Goal: Transaction & Acquisition: Purchase product/service

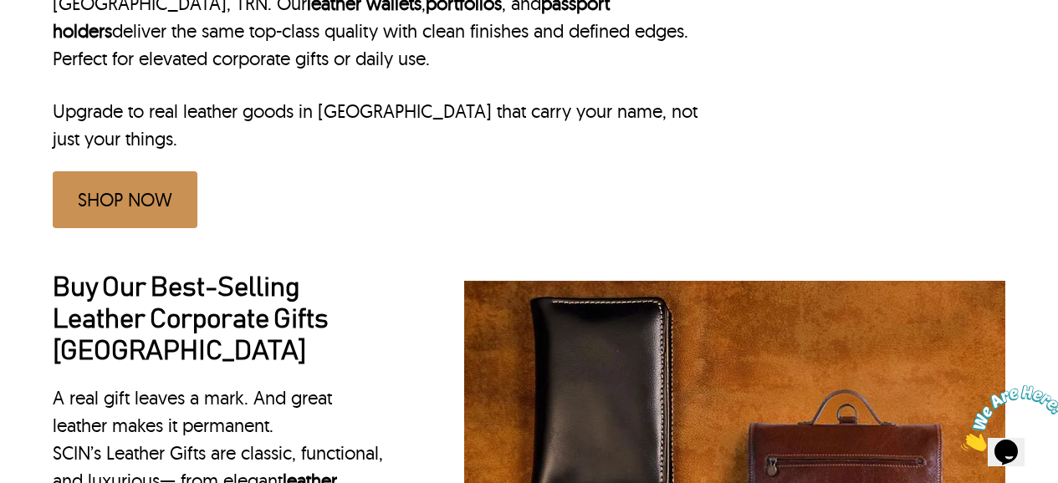
scroll to position [922, 0]
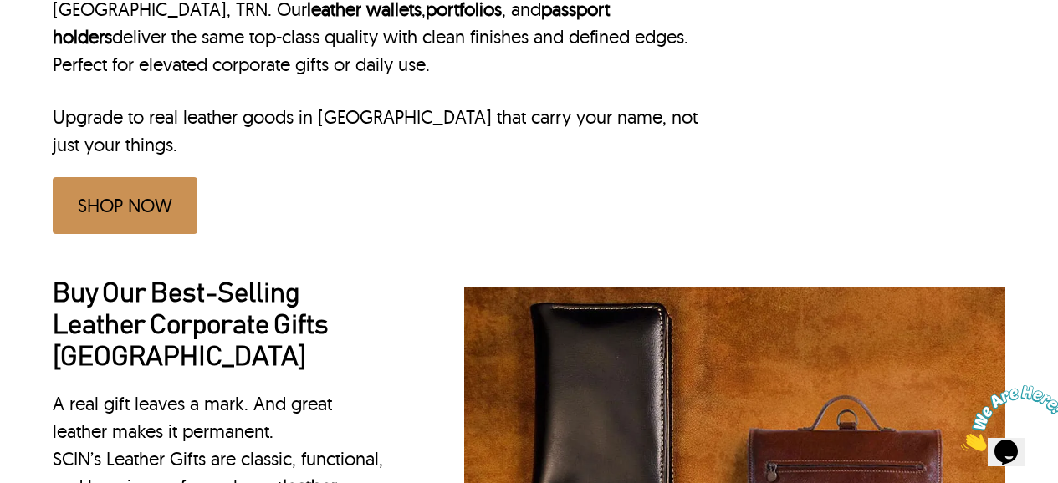
click at [162, 177] on link "SHOP NOW" at bounding box center [125, 205] width 145 height 57
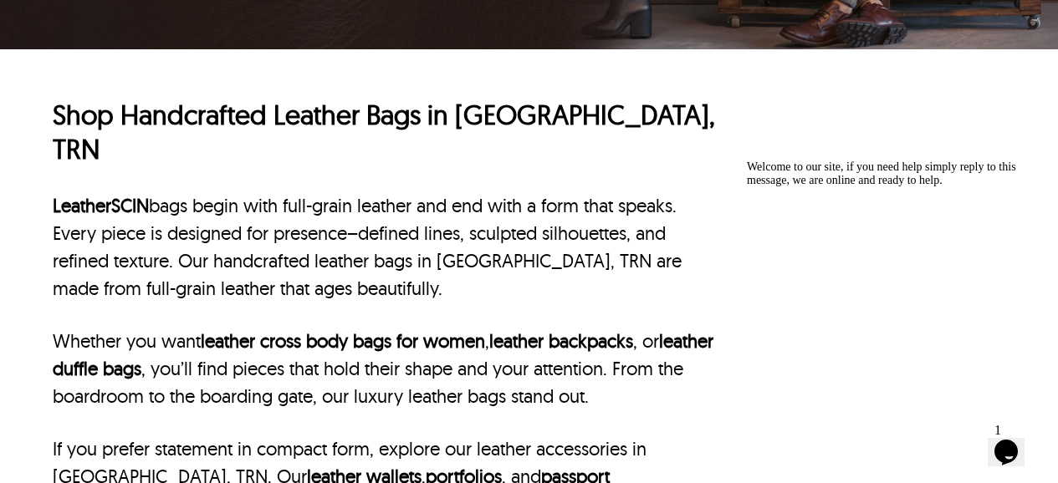
scroll to position [0, 0]
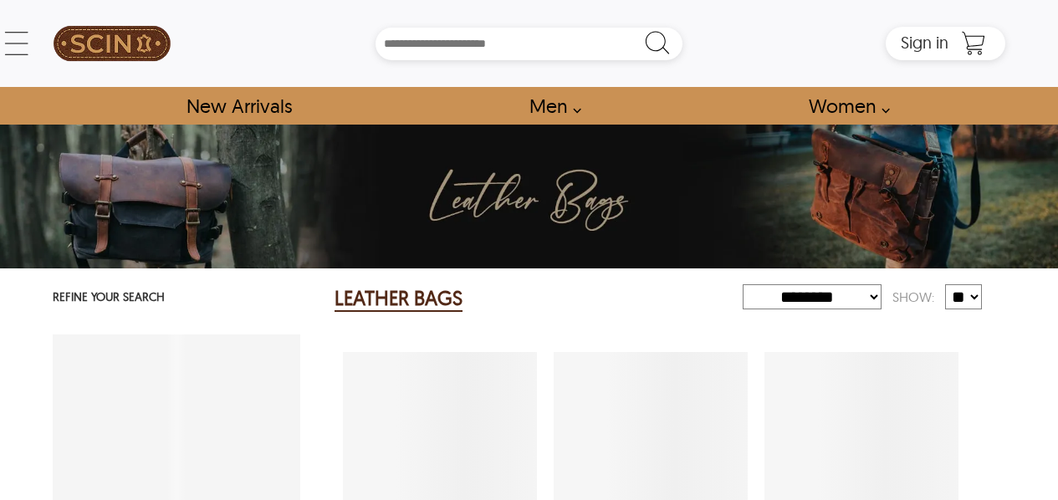
select select "********"
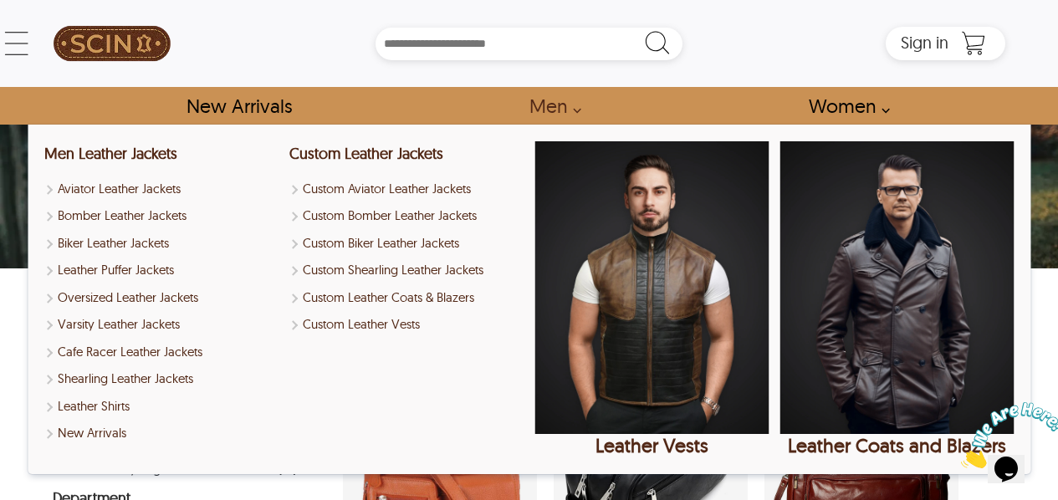
click at [570, 106] on link "Men" at bounding box center [550, 106] width 80 height 38
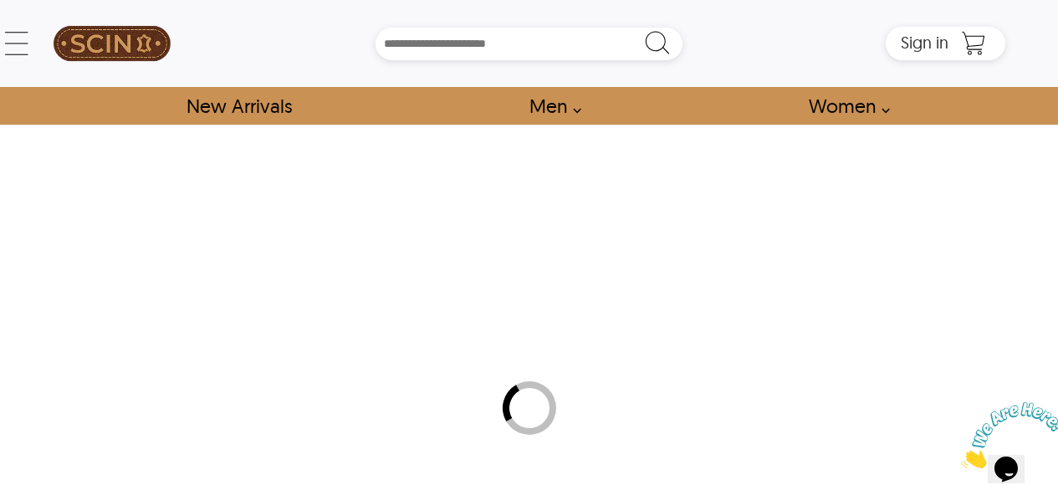
click at [570, 106] on link "Men" at bounding box center [550, 106] width 80 height 38
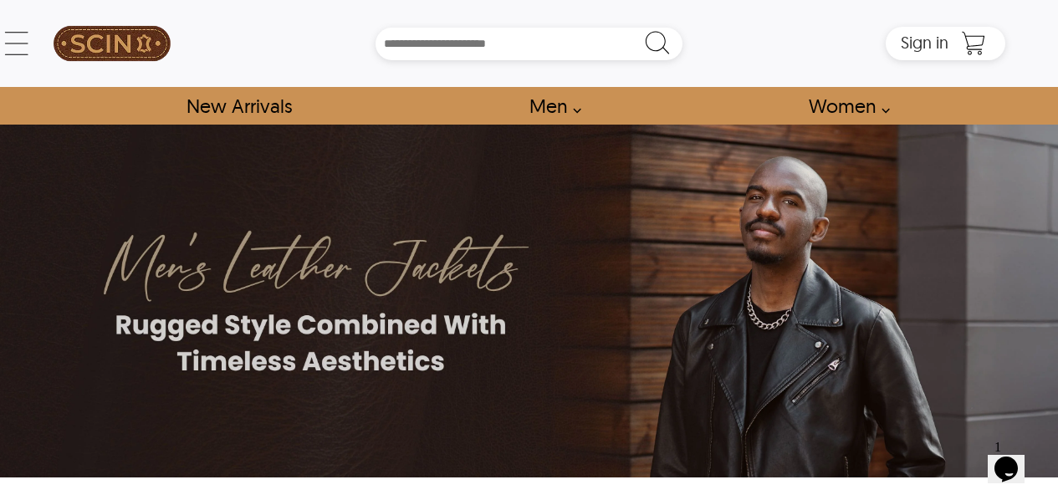
click at [535, 104] on link "Men" at bounding box center [550, 106] width 80 height 38
click at [577, 110] on link "Men" at bounding box center [550, 106] width 80 height 38
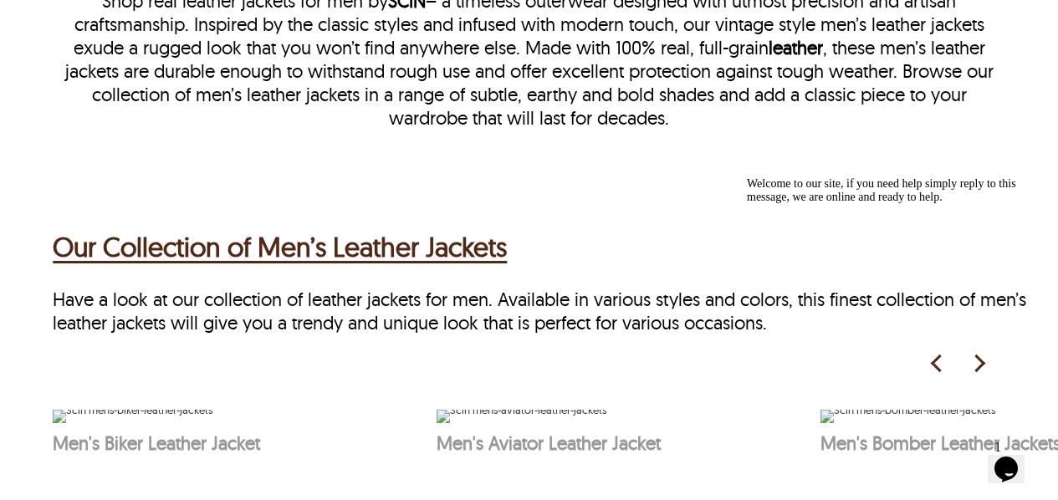
scroll to position [458, 0]
